Goal: Task Accomplishment & Management: Use online tool/utility

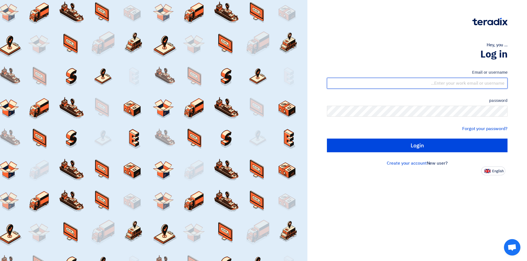
click at [468, 83] on input "text" at bounding box center [417, 83] width 180 height 11
type input "[EMAIL_ADDRESS][DOMAIN_NAME]"
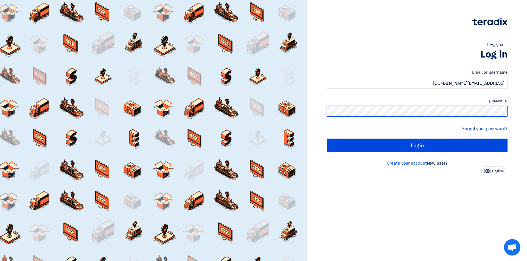
click at [327, 139] on input "Login" at bounding box center [417, 146] width 180 height 14
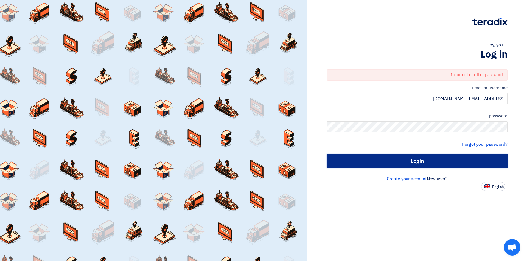
click at [440, 163] on input "Login" at bounding box center [417, 161] width 180 height 14
type input "Sign in"
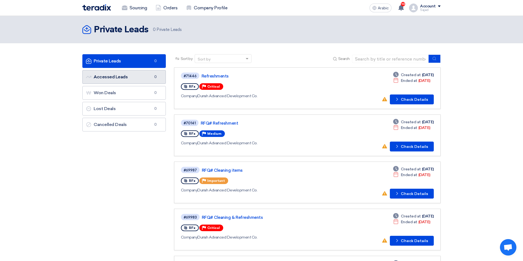
click at [119, 78] on font "Accessed Leads" at bounding box center [111, 76] width 34 height 5
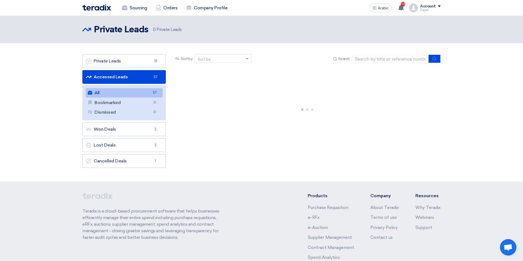
click at [122, 91] on link "All All 57" at bounding box center [124, 92] width 77 height 9
click at [119, 93] on link "All All 57" at bounding box center [124, 92] width 77 height 9
